Goal: Task Accomplishment & Management: Use online tool/utility

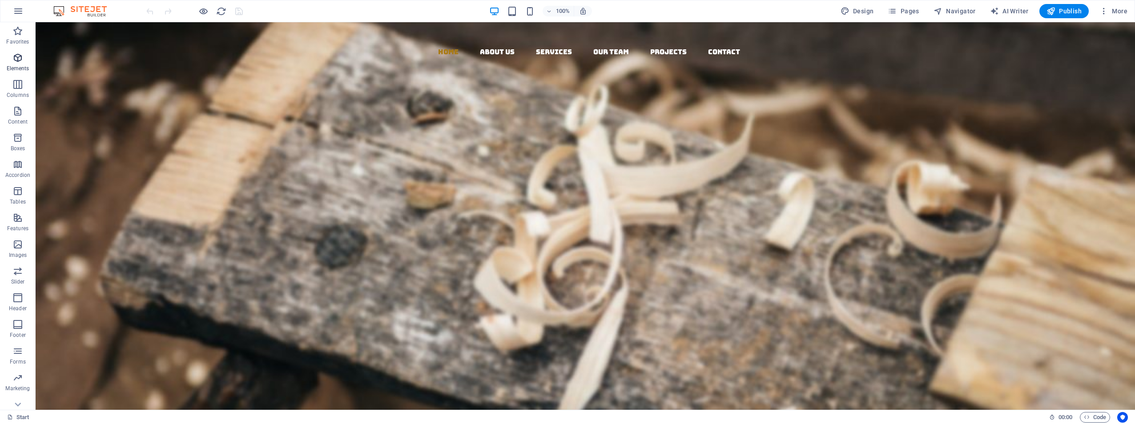
click at [14, 61] on icon "button" at bounding box center [17, 57] width 11 height 11
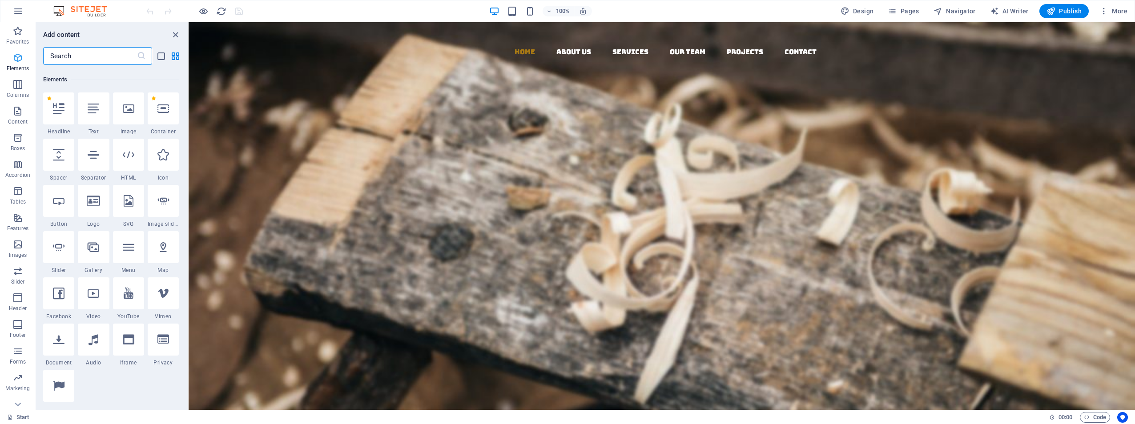
scroll to position [95, 0]
click at [12, 28] on icon "button" at bounding box center [17, 31] width 11 height 11
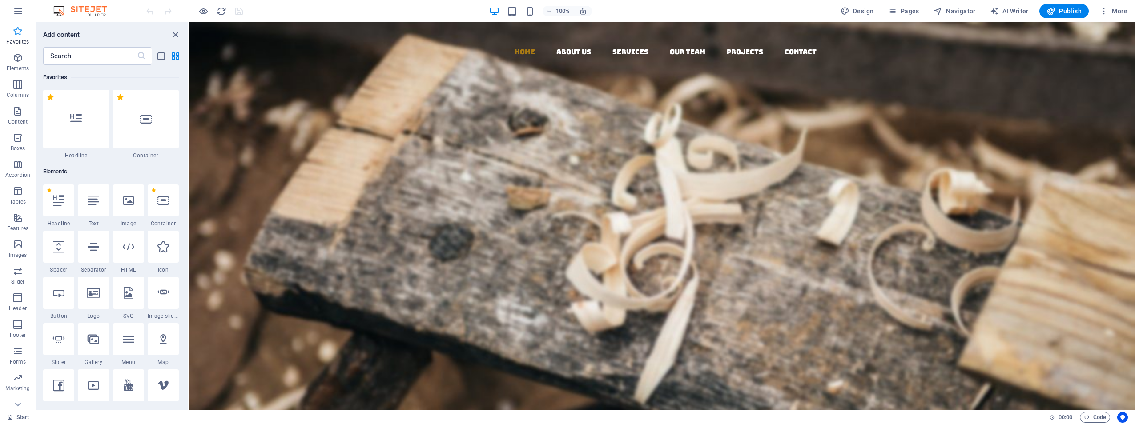
scroll to position [0, 0]
click at [15, 12] on icon "button" at bounding box center [18, 11] width 11 height 11
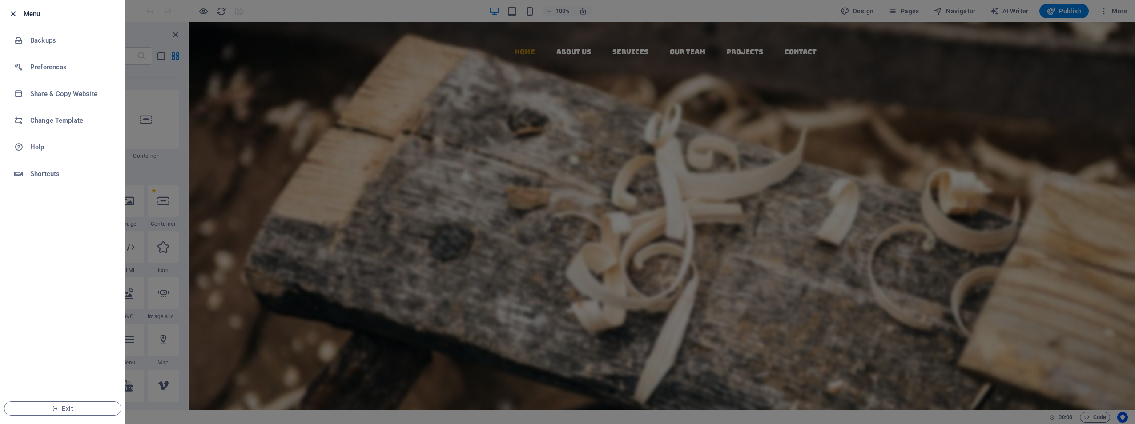
click at [10, 12] on icon "button" at bounding box center [13, 14] width 10 height 10
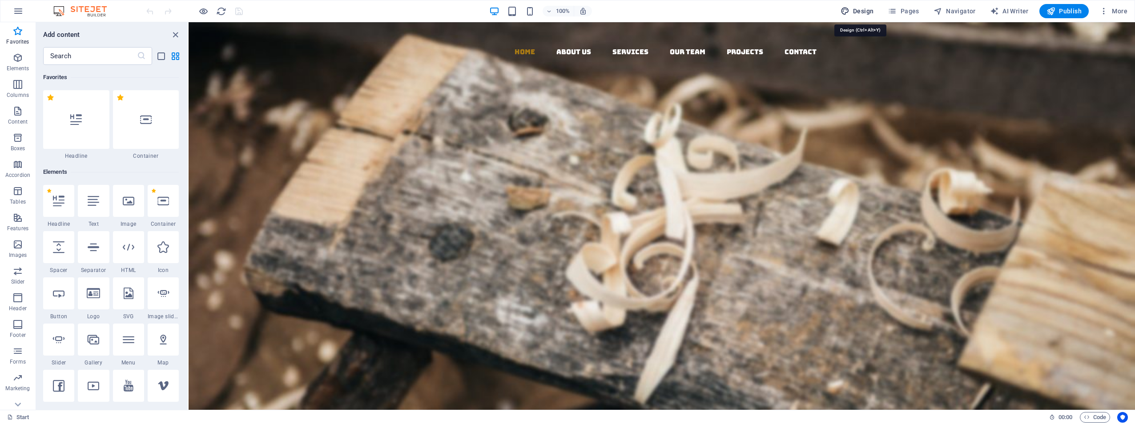
click at [859, 11] on span "Design" at bounding box center [857, 11] width 33 height 9
select select "rem"
select select "300"
select select "px"
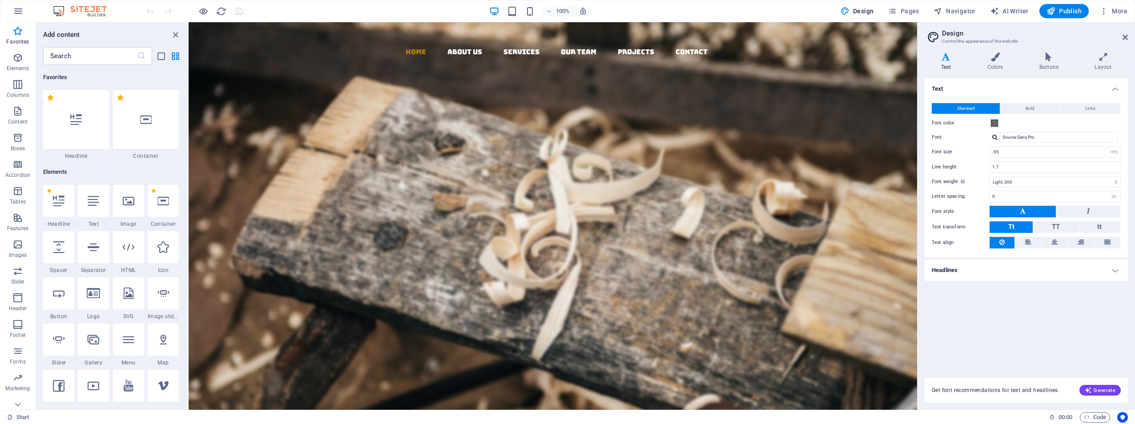
click at [993, 52] on div "Variants Text Colors Buttons Layout Text Standard Bold Links Font color Font So…" at bounding box center [1026, 227] width 217 height 365
click at [995, 56] on icon at bounding box center [995, 56] width 48 height 9
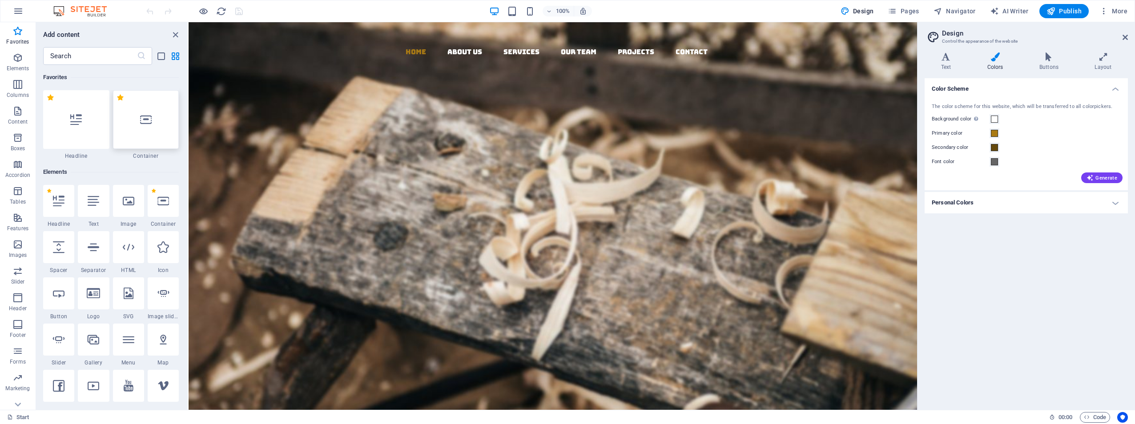
click at [151, 118] on icon at bounding box center [146, 120] width 12 height 12
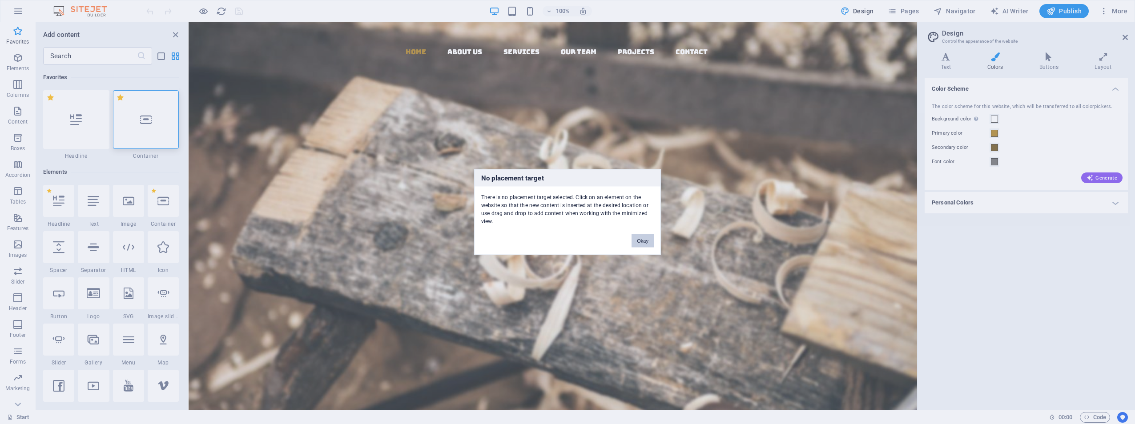
drag, startPoint x: 639, startPoint y: 237, endPoint x: 387, endPoint y: 188, distance: 256.4
click at [639, 237] on button "Okay" at bounding box center [643, 240] width 22 height 13
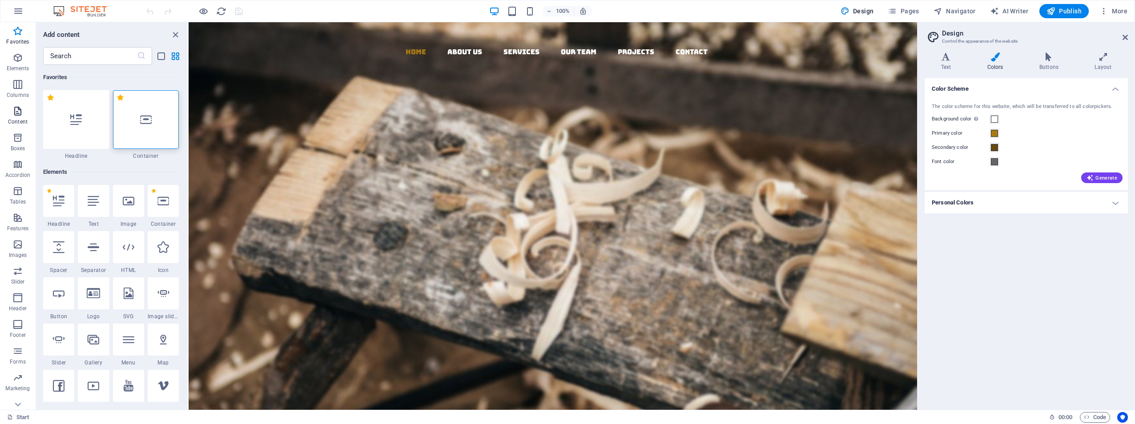
click at [16, 114] on icon "button" at bounding box center [17, 111] width 11 height 11
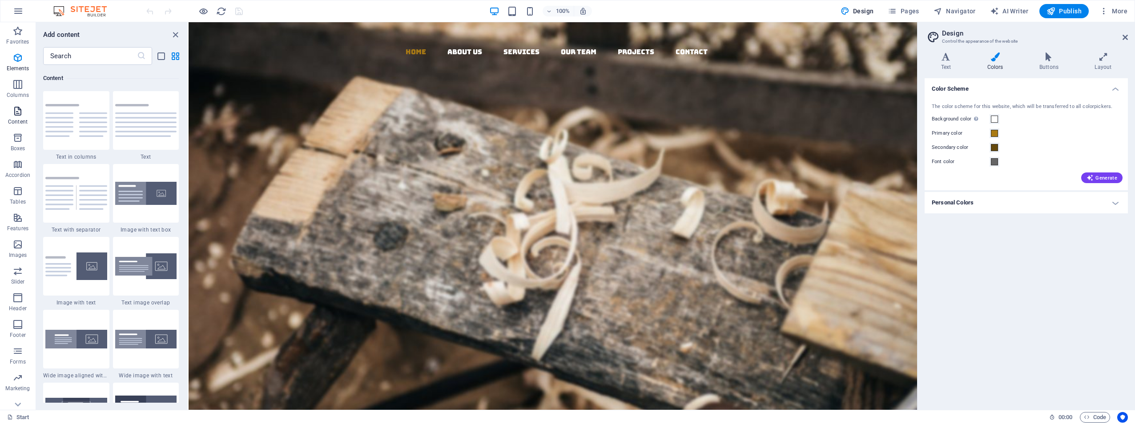
scroll to position [1556, 0]
click at [132, 216] on div at bounding box center [146, 192] width 66 height 59
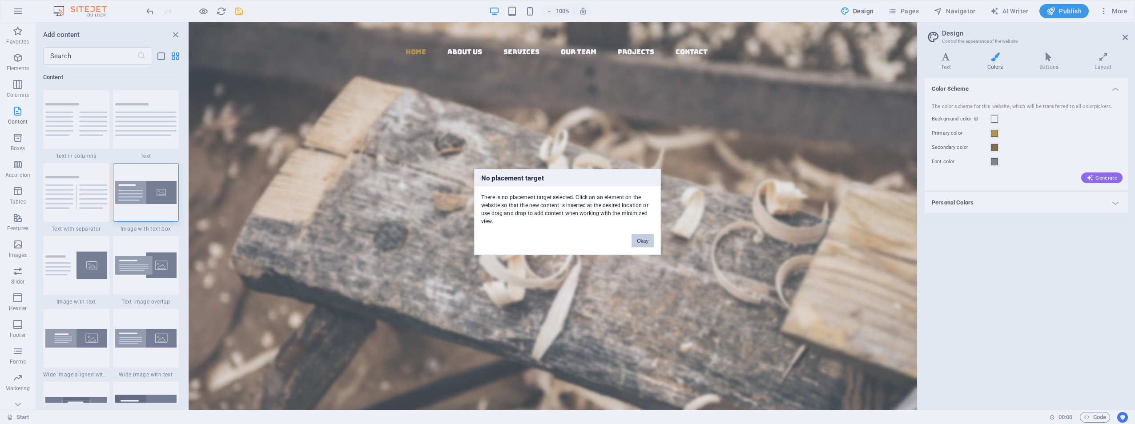
click at [647, 242] on button "Okay" at bounding box center [643, 240] width 22 height 13
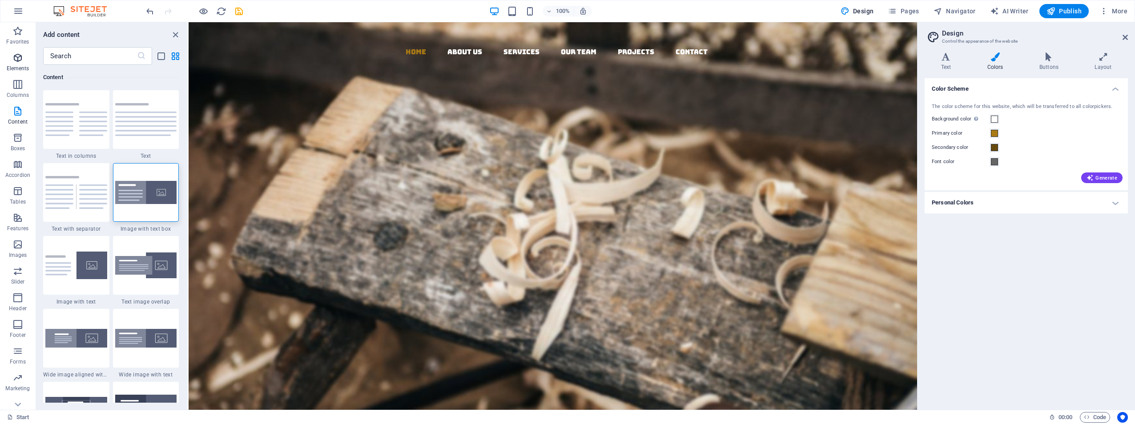
click at [19, 59] on icon "button" at bounding box center [17, 57] width 11 height 11
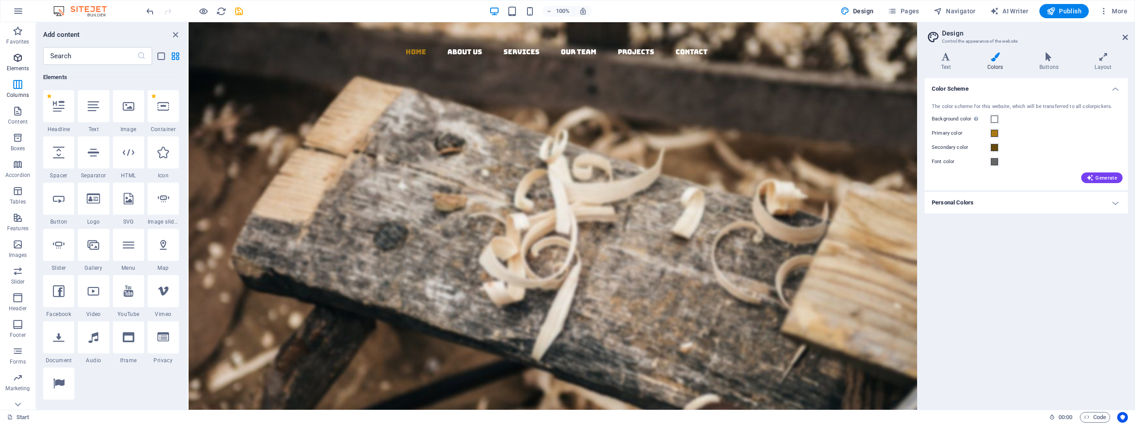
scroll to position [95, 0]
click at [1106, 60] on icon at bounding box center [1103, 56] width 49 height 9
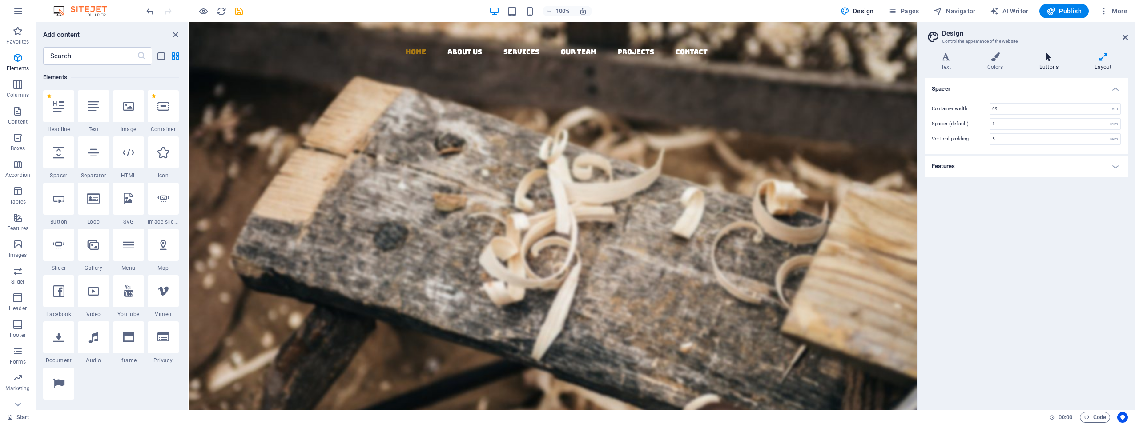
click at [1057, 60] on icon at bounding box center [1049, 56] width 52 height 9
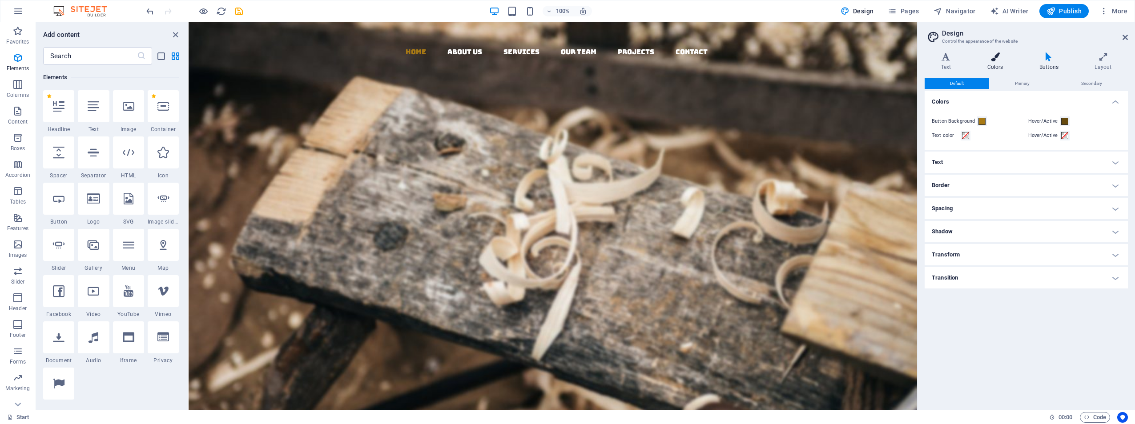
click at [993, 56] on icon at bounding box center [995, 56] width 48 height 9
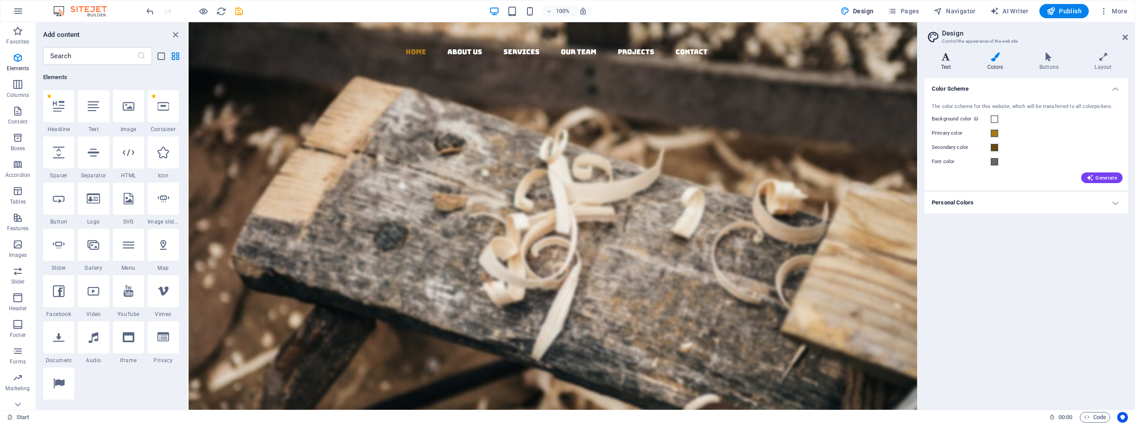
click at [947, 59] on icon at bounding box center [946, 56] width 43 height 9
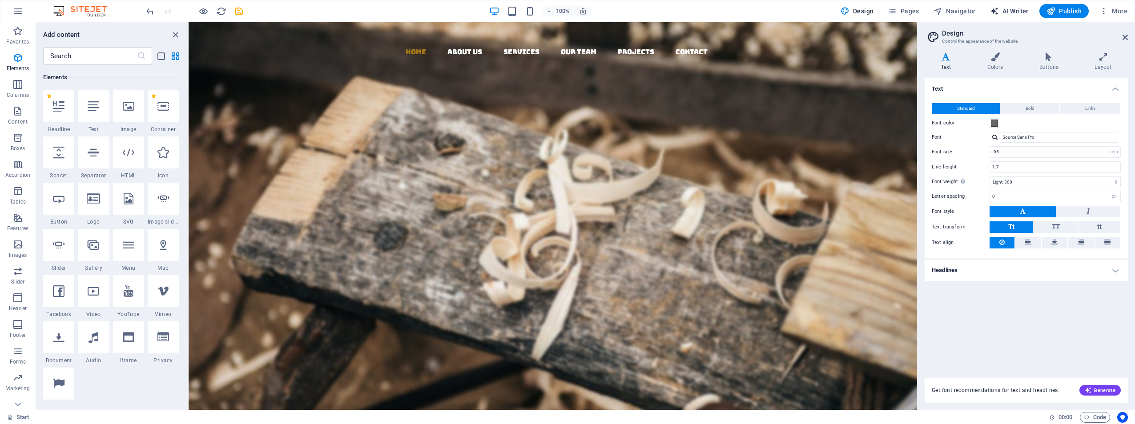
click at [1005, 7] on span "AI Writer" at bounding box center [1009, 11] width 39 height 9
select select "English"
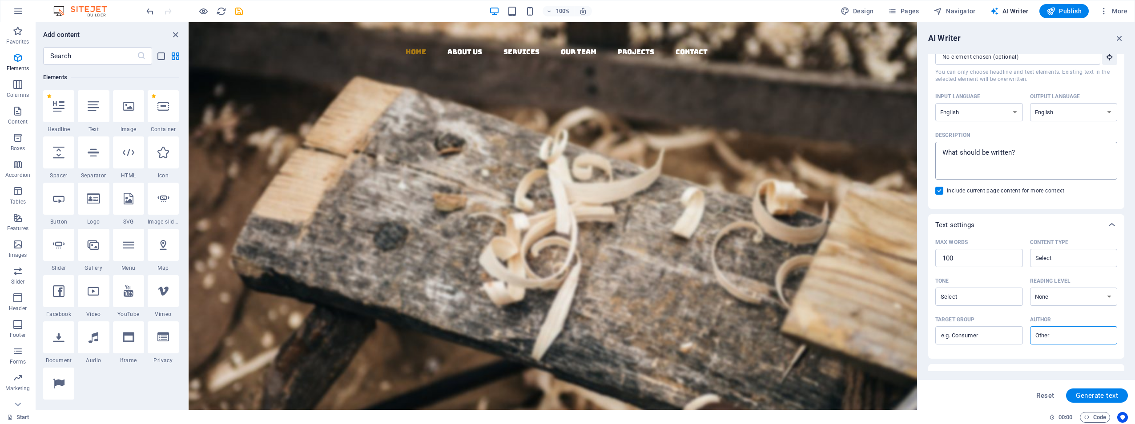
scroll to position [0, 0]
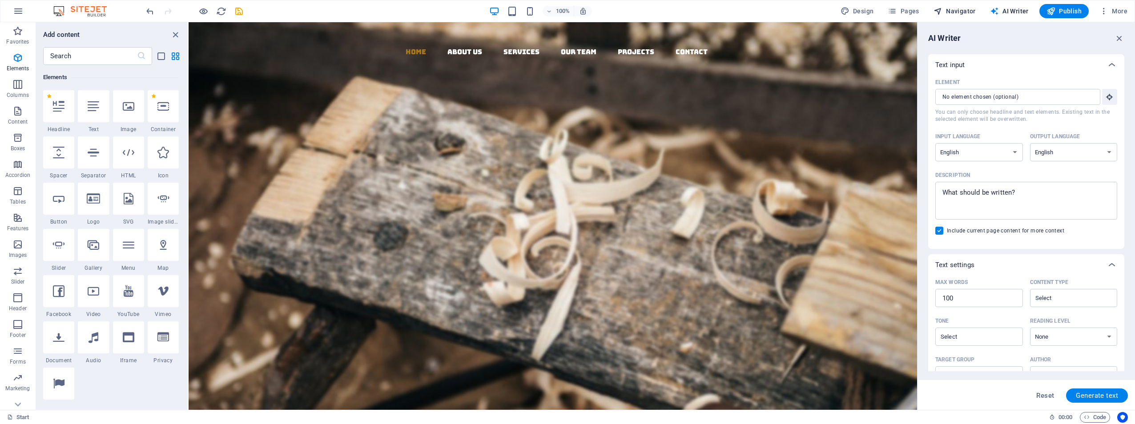
click at [952, 11] on span "Navigator" at bounding box center [955, 11] width 42 height 9
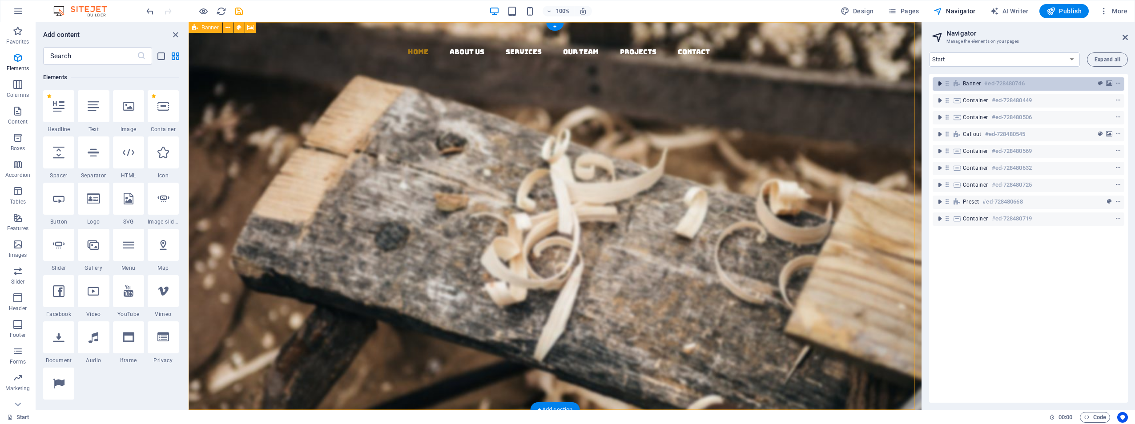
click at [940, 83] on icon "toggle-expand" at bounding box center [939, 83] width 9 height 9
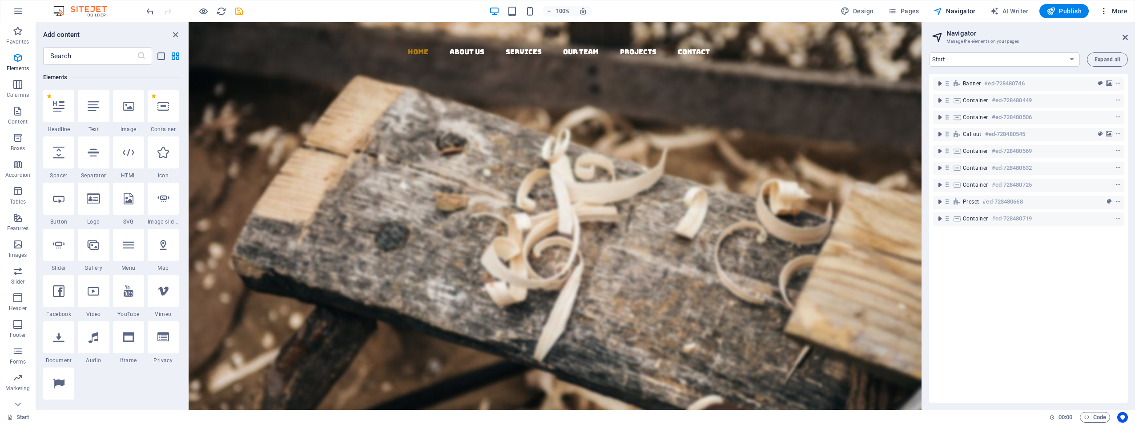
click at [1103, 10] on icon "button" at bounding box center [1103, 11] width 9 height 9
click at [1098, 55] on h6 "SEO Settings" at bounding box center [1094, 55] width 53 height 11
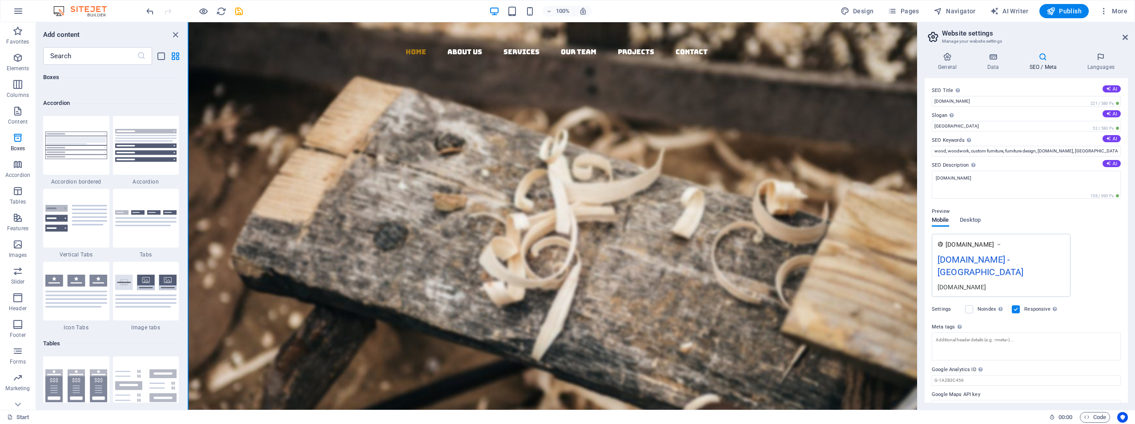
scroll to position [2808, 0]
